Goal: Information Seeking & Learning: Learn about a topic

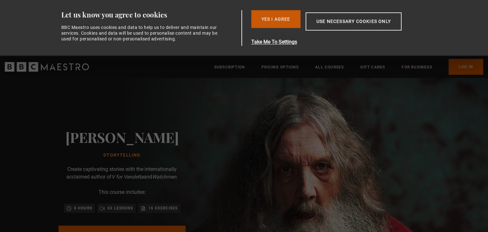
click at [279, 19] on button "Yes I Agree" at bounding box center [275, 19] width 49 height 18
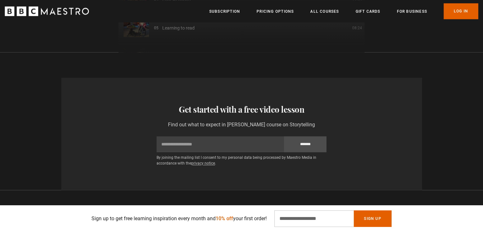
scroll to position [1049, 0]
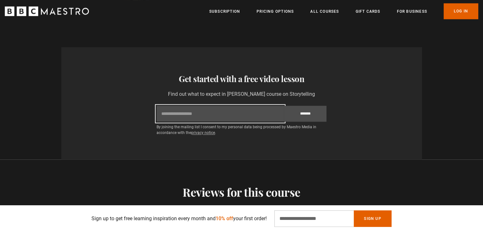
click at [224, 106] on input "Email" at bounding box center [220, 114] width 127 height 16
type input "**********"
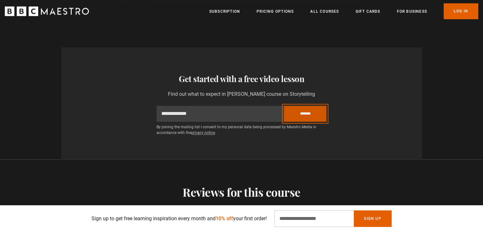
click at [289, 111] on input "*******" at bounding box center [305, 114] width 43 height 16
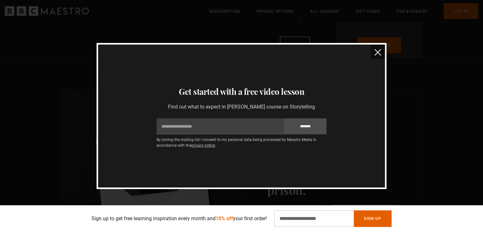
scroll to position [1430, 0]
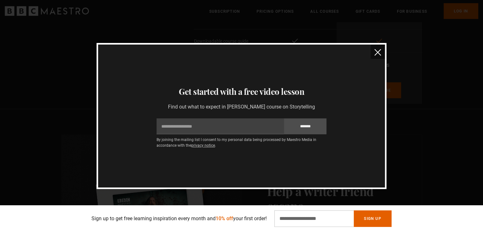
click at [378, 52] on img "close" at bounding box center [378, 52] width 7 height 7
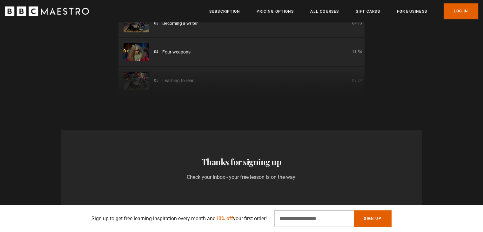
scroll to position [922, 0]
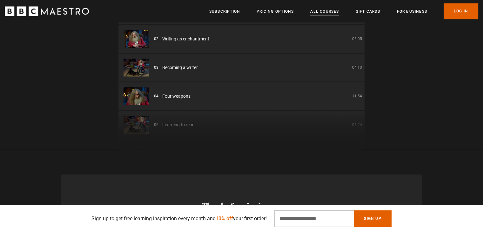
click at [321, 9] on link "All Courses" at bounding box center [325, 11] width 29 height 6
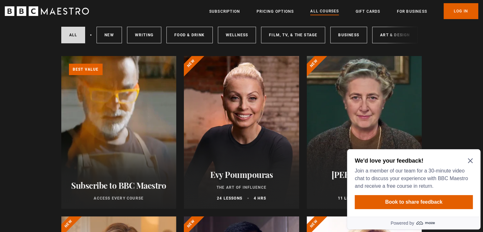
scroll to position [64, 0]
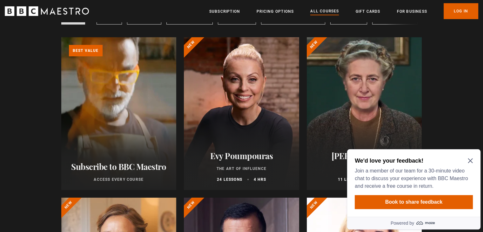
click at [477, 160] on div "We'd love your feedback! Join a member of our team for a 30-minute video chat t…" at bounding box center [413, 182] width 133 height 67
click at [471, 161] on icon "Close Maze Prompt" at bounding box center [470, 160] width 5 height 5
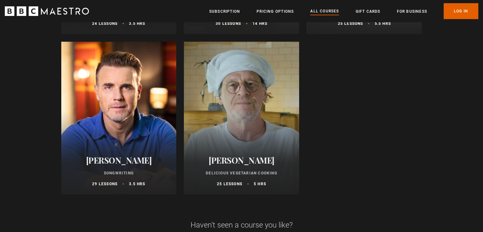
scroll to position [2479, 0]
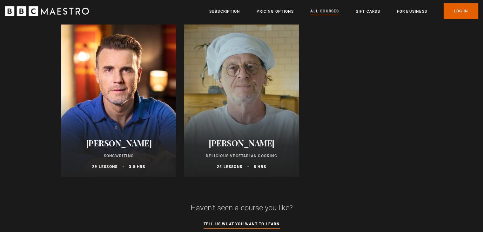
click at [117, 144] on h2 "[PERSON_NAME]" at bounding box center [119, 143] width 100 height 10
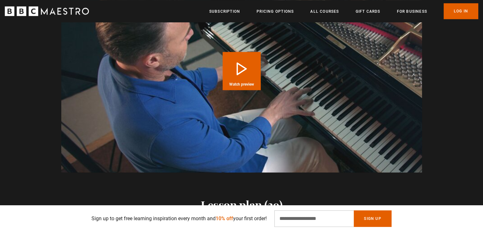
scroll to position [636, 0]
